Goal: Task Accomplishment & Management: Complete application form

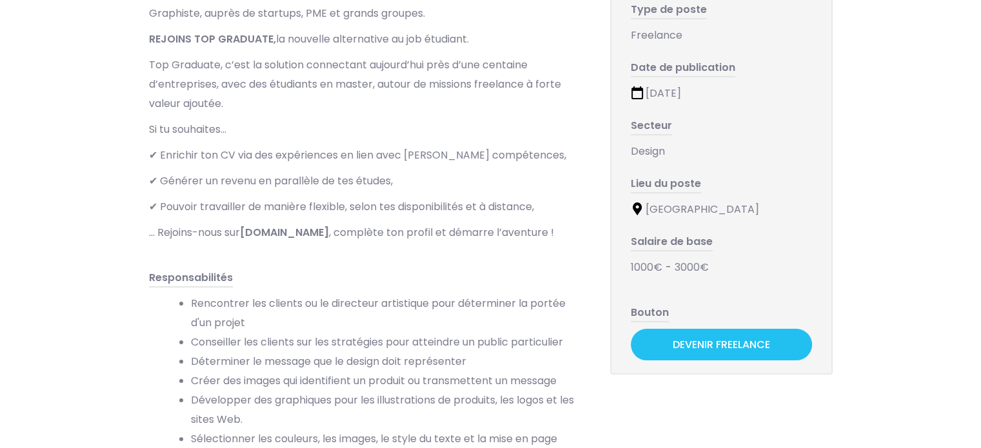
scroll to position [173, 0]
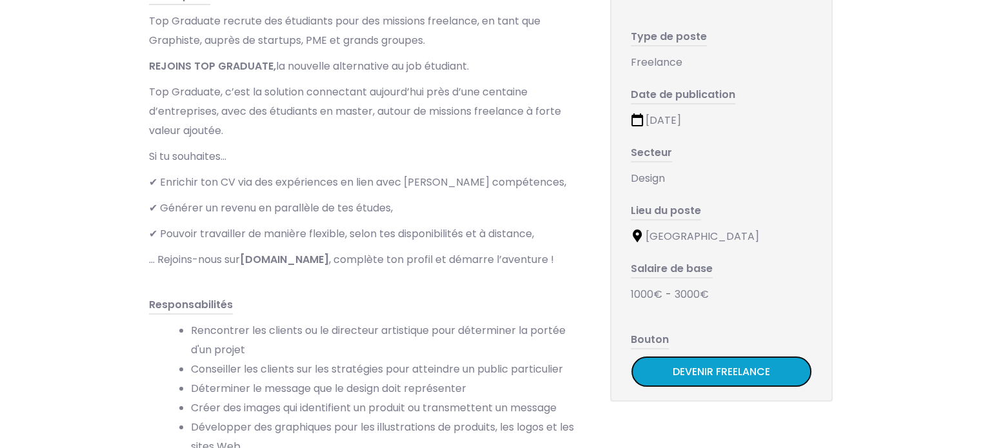
click at [758, 384] on link "Devenir Freelance" at bounding box center [720, 372] width 181 height 32
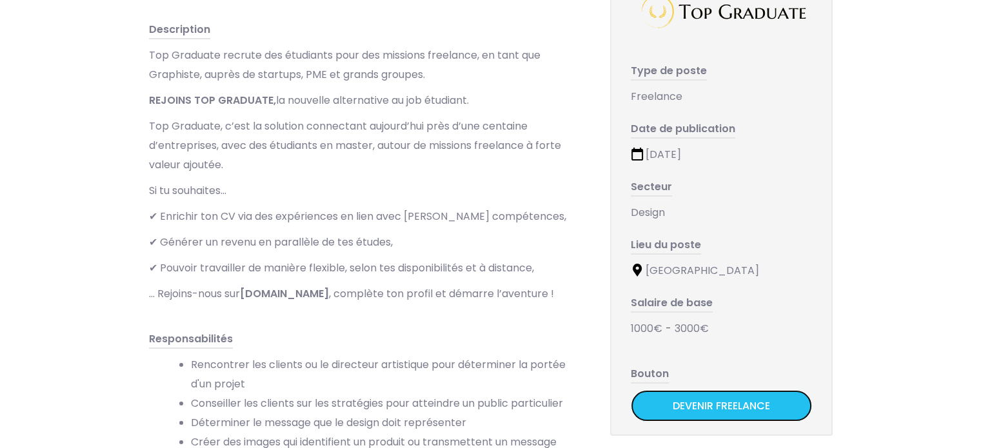
scroll to position [0, 0]
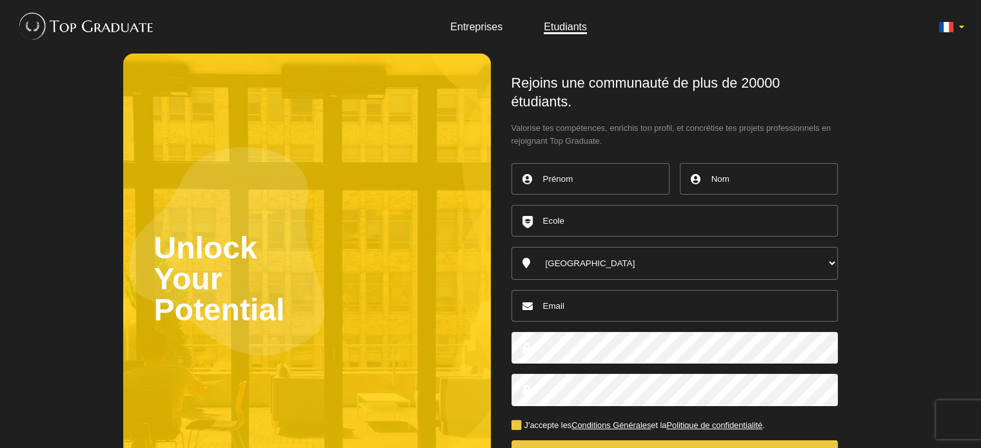
click at [627, 183] on input "text" at bounding box center [590, 179] width 158 height 32
type input "Léna"
type input "Chevrel"
type input "[DOMAIN_NAME][EMAIL_ADDRESS][DOMAIN_NAME]"
click at [625, 219] on input "text" at bounding box center [674, 221] width 326 height 32
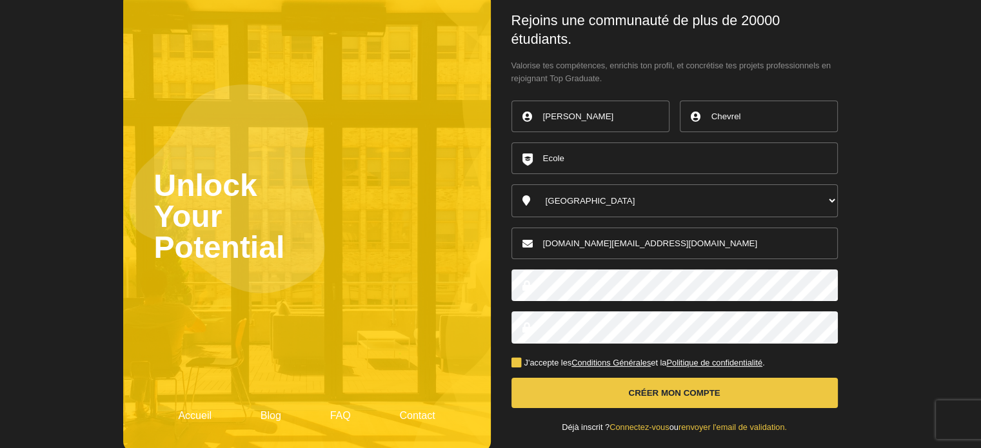
scroll to position [64, 0]
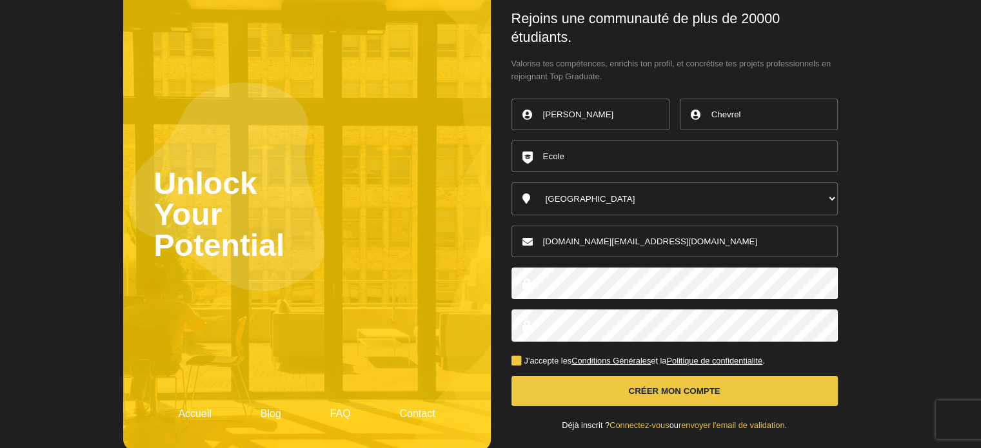
click at [518, 363] on label "J'accepte les Conditions Générales et la Politique de confidentialité ." at bounding box center [637, 361] width 253 height 8
click at [0, 0] on input "J'accepte les Conditions Générales et la Politique de confidentialité ." at bounding box center [0, 0] width 0 height 0
click at [587, 397] on button "Créer mon compte" at bounding box center [674, 391] width 326 height 30
click at [583, 156] on input "text" at bounding box center [674, 157] width 326 height 32
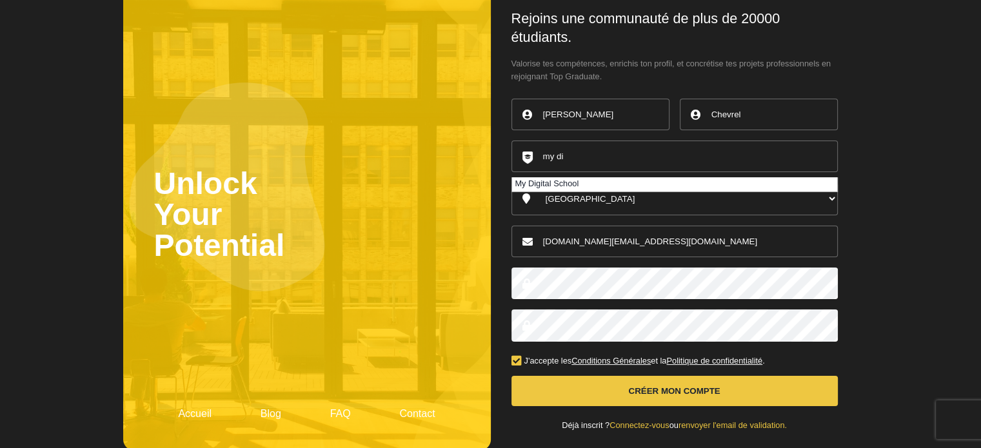
click at [657, 182] on li "My Digital School" at bounding box center [674, 184] width 325 height 14
type input "My Digital School"
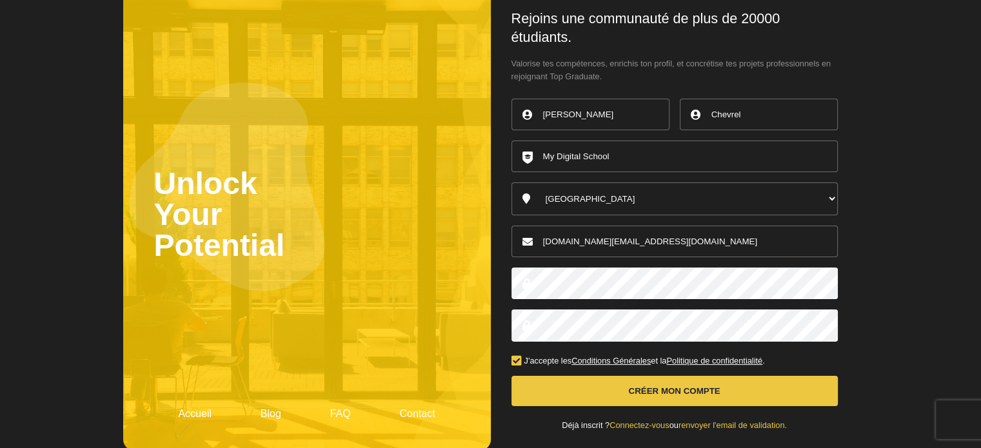
click at [688, 396] on button "Créer mon compte" at bounding box center [674, 391] width 326 height 30
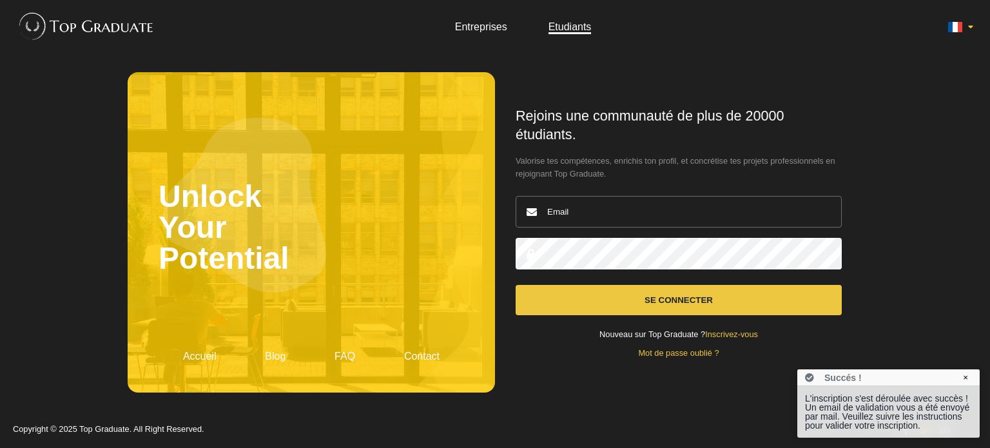
click at [665, 217] on input "email" at bounding box center [679, 212] width 326 height 32
type input "[DOMAIN_NAME][EMAIL_ADDRESS][DOMAIN_NAME]"
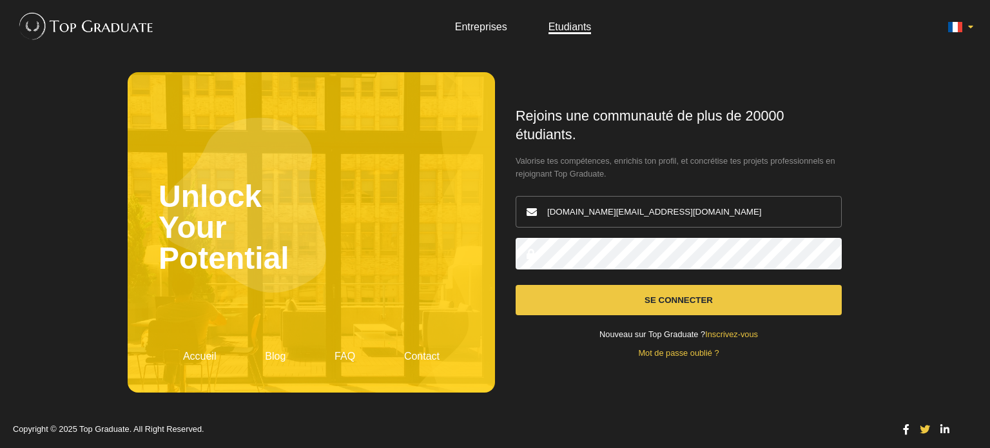
click at [516, 285] on button "Se connecter" at bounding box center [679, 300] width 326 height 30
